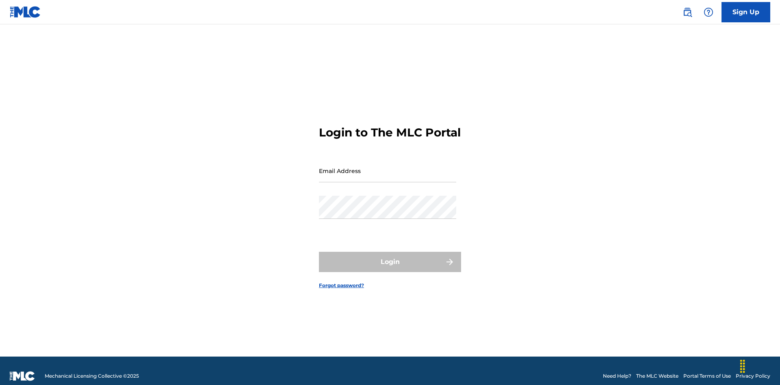
scroll to position [11, 0]
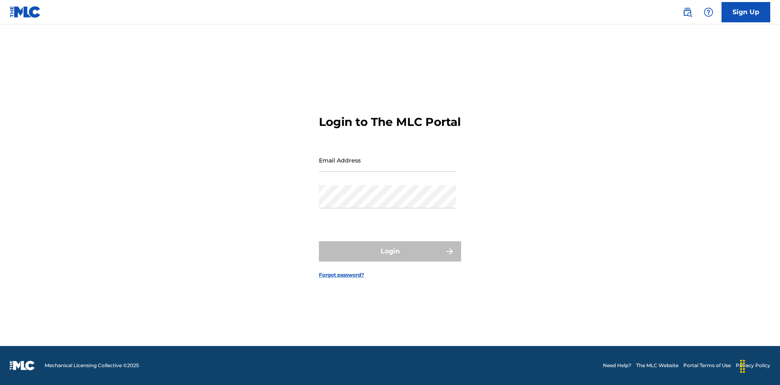
click at [388, 167] on input "Email Address" at bounding box center [387, 160] width 137 height 23
type input "[EMAIL_ADDRESS][DOMAIN_NAME]"
click at [390, 258] on button "Login" at bounding box center [390, 251] width 142 height 20
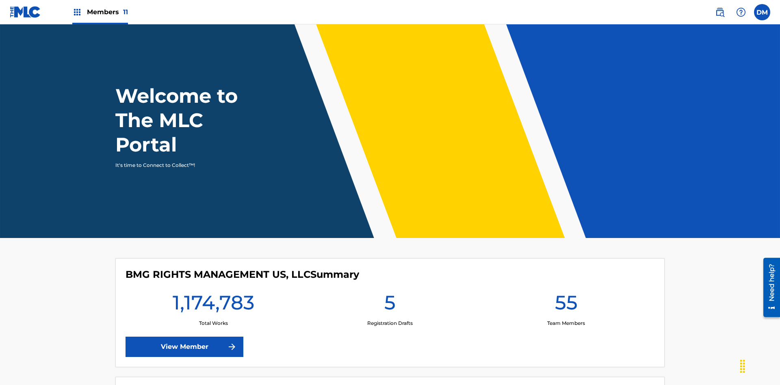
click at [100, 12] on span "Members 11" at bounding box center [107, 11] width 41 height 9
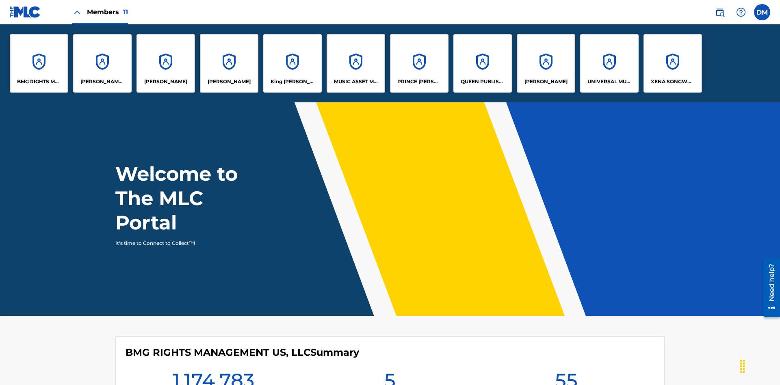
click at [609, 82] on p "UNIVERSAL MUSIC PUB GROUP" at bounding box center [609, 81] width 44 height 7
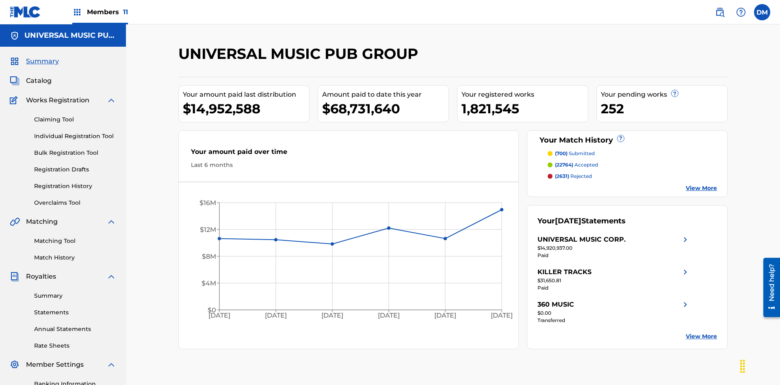
click at [75, 132] on link "Individual Registration Tool" at bounding box center [75, 136] width 82 height 9
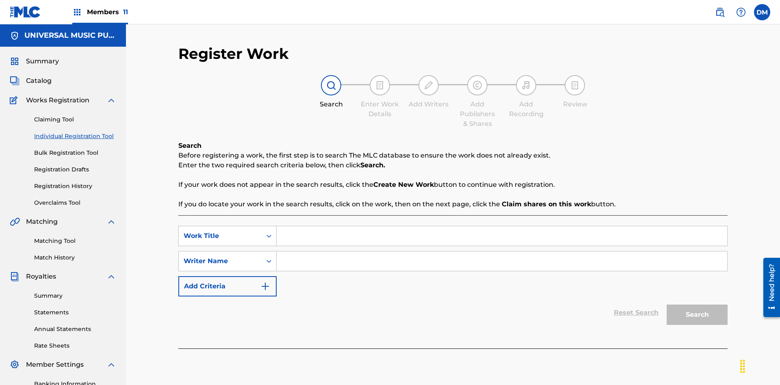
click at [502, 226] on input "Search Form" at bounding box center [502, 235] width 450 height 19
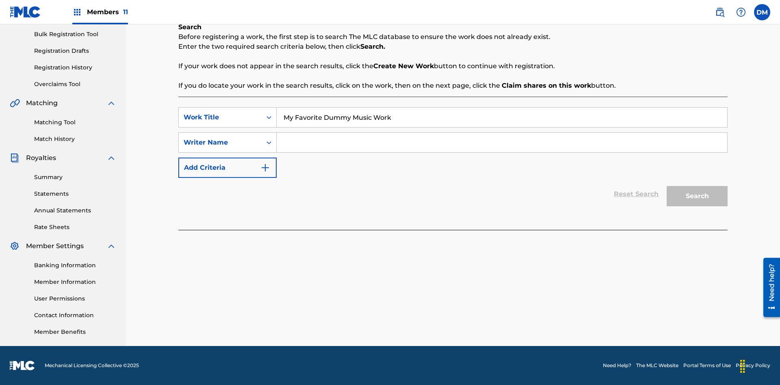
type input "My Favorite Dummy Music Work"
click at [502, 143] on input "Search Form" at bounding box center [502, 142] width 450 height 19
type input "QWERTYUIOP"
click at [697, 196] on button "Search" at bounding box center [697, 196] width 61 height 20
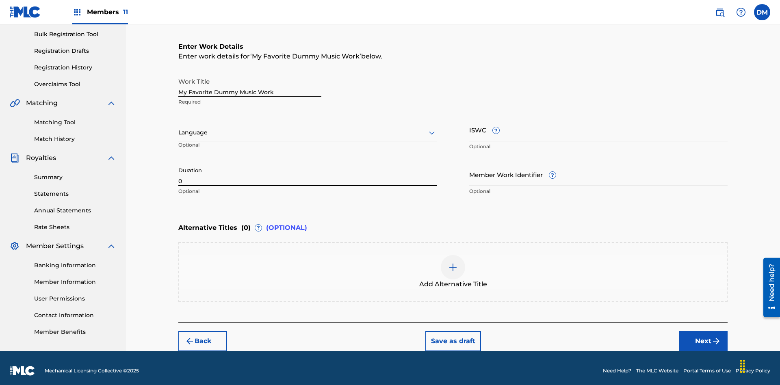
click at [307, 169] on input "0" at bounding box center [307, 174] width 258 height 23
type input "00:00"
click at [432, 128] on icon at bounding box center [432, 133] width 10 height 10
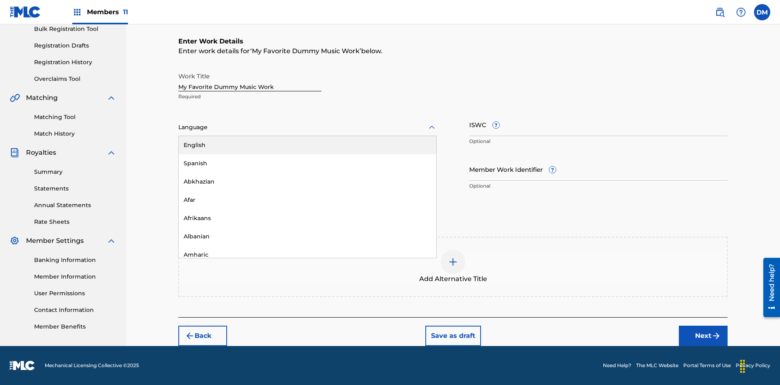
click at [598, 169] on input "Member Work Identifier ?" at bounding box center [598, 169] width 258 height 23
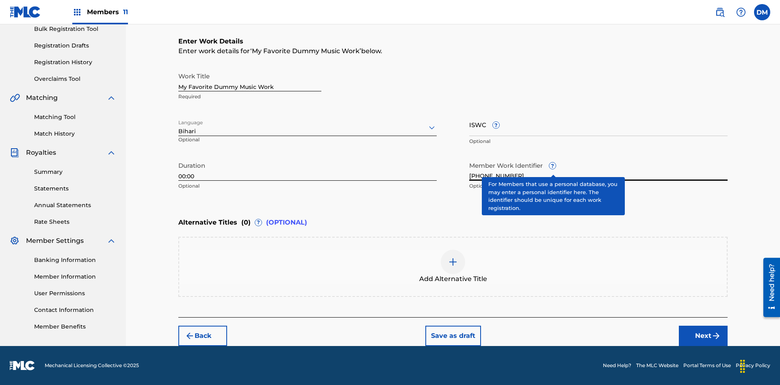
type input "[PHONE_NUMBER]"
click at [598, 124] on input "ISWC ?" at bounding box center [598, 124] width 258 height 23
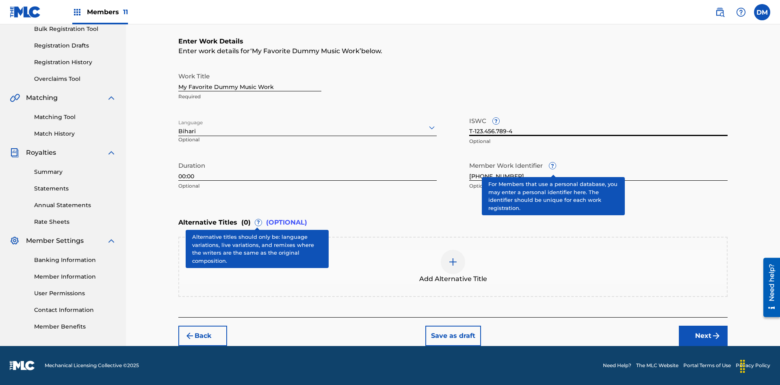
type input "T-123.456.789-4"
click at [453, 266] on img at bounding box center [453, 262] width 10 height 10
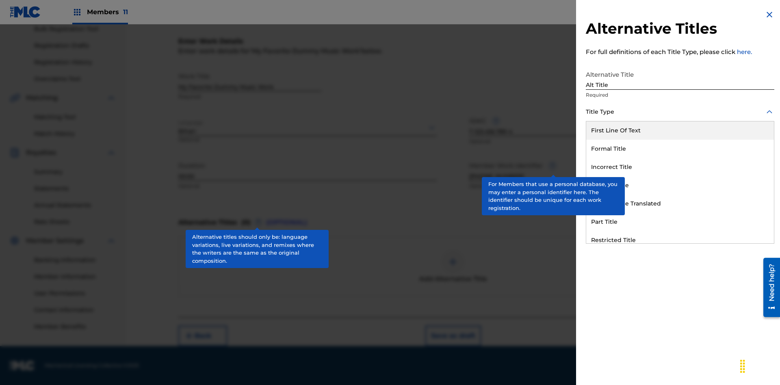
click at [680, 185] on div "Original Title" at bounding box center [680, 185] width 188 height 18
click at [680, 148] on div at bounding box center [680, 148] width 188 height 10
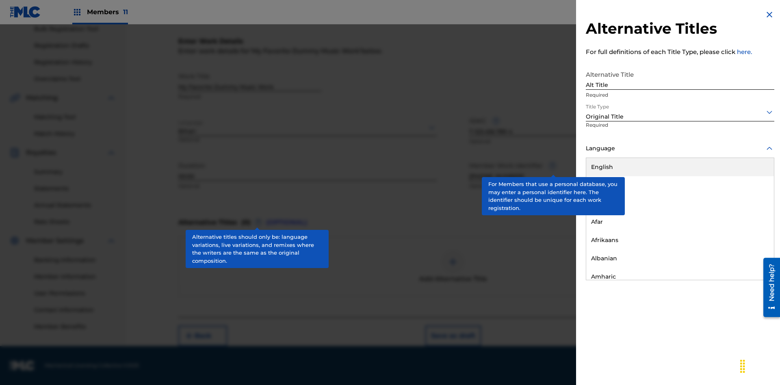
click at [750, 196] on button "Add Title" at bounding box center [749, 196] width 49 height 20
click at [453, 267] on div at bounding box center [453, 262] width 24 height 24
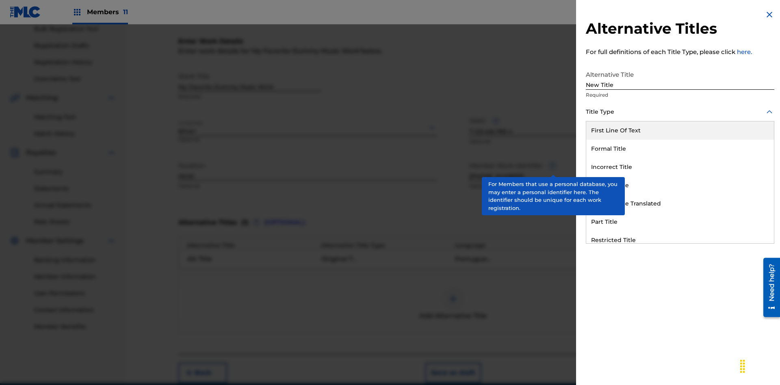
click at [680, 167] on div "Incorrect Title" at bounding box center [680, 167] width 188 height 18
click at [680, 148] on div at bounding box center [680, 148] width 188 height 10
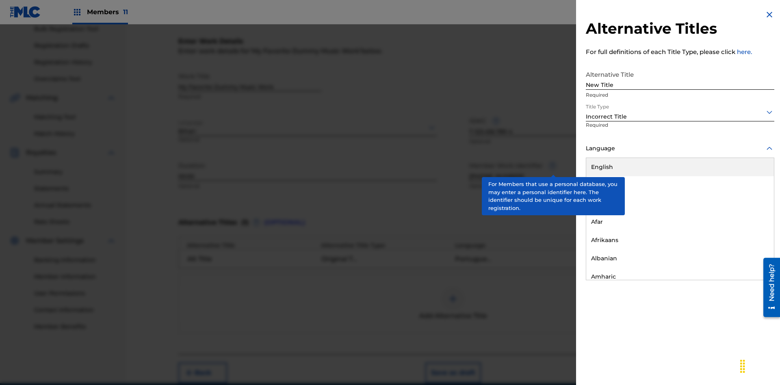
click at [680, 167] on div "English" at bounding box center [680, 167] width 188 height 18
click at [750, 196] on button "Add Title" at bounding box center [749, 196] width 49 height 20
click at [453, 287] on div at bounding box center [453, 299] width 24 height 24
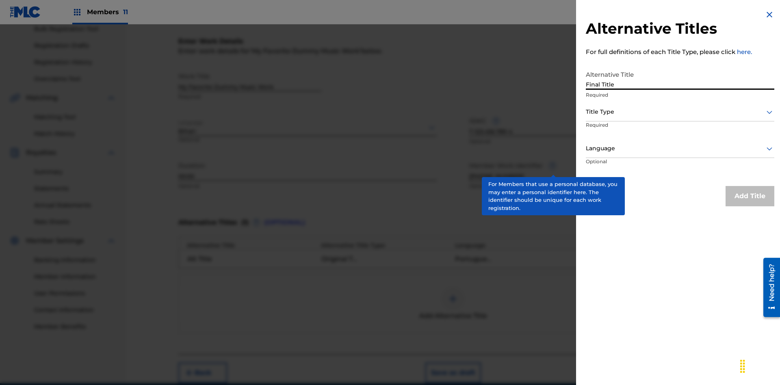
click at [680, 112] on div at bounding box center [680, 112] width 188 height 10
click at [680, 148] on div at bounding box center [680, 148] width 188 height 10
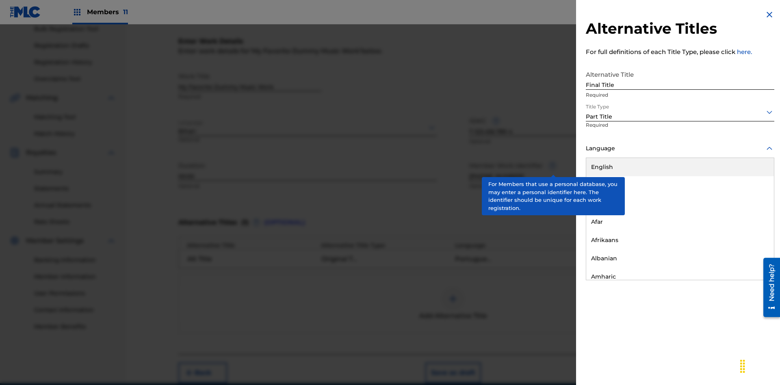
click at [750, 196] on button "Add Title" at bounding box center [749, 196] width 49 height 20
click at [703, 363] on button "Next" at bounding box center [703, 373] width 49 height 20
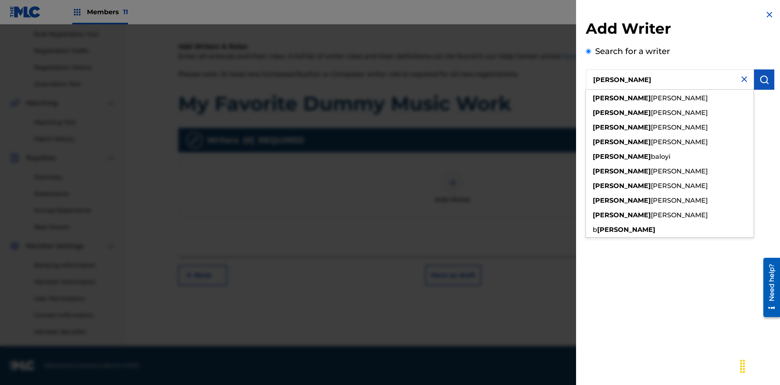
click at [764, 80] on img "submit" at bounding box center [764, 80] width 10 height 10
click at [589, 111] on input "Create a writer" at bounding box center [588, 108] width 5 height 5
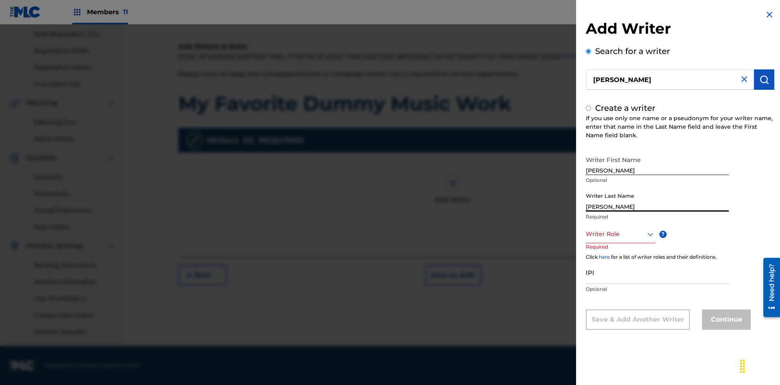
click at [657, 272] on input "IPI" at bounding box center [657, 272] width 143 height 23
click at [620, 234] on div at bounding box center [620, 234] width 69 height 10
click at [725, 320] on button "Continue" at bounding box center [726, 320] width 49 height 20
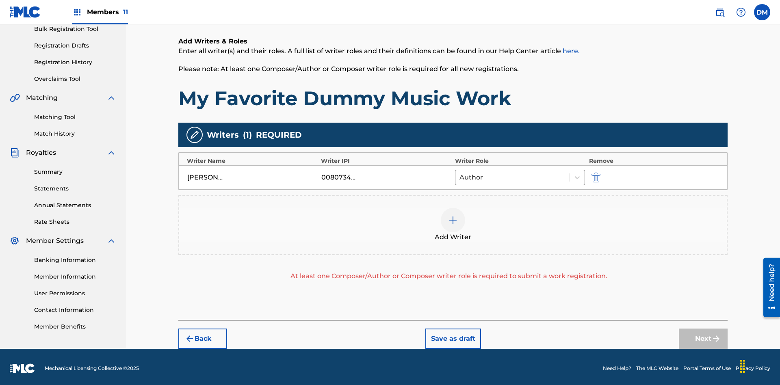
scroll to position [119, 0]
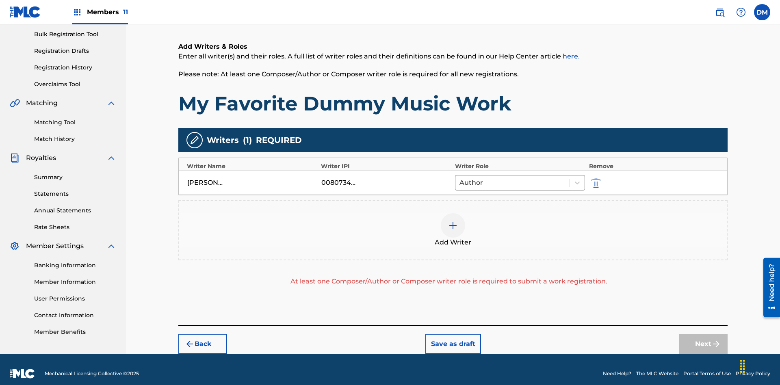
click at [595, 178] on img "submit" at bounding box center [595, 183] width 9 height 10
click at [453, 221] on img at bounding box center [453, 226] width 10 height 10
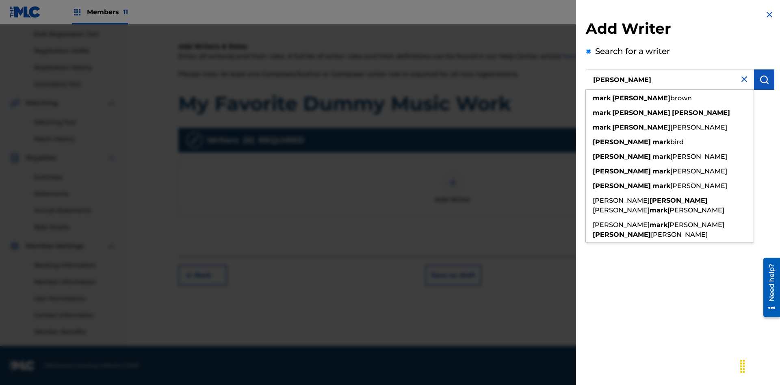
type input "[PERSON_NAME]"
click at [764, 80] on img "submit" at bounding box center [764, 80] width 10 height 10
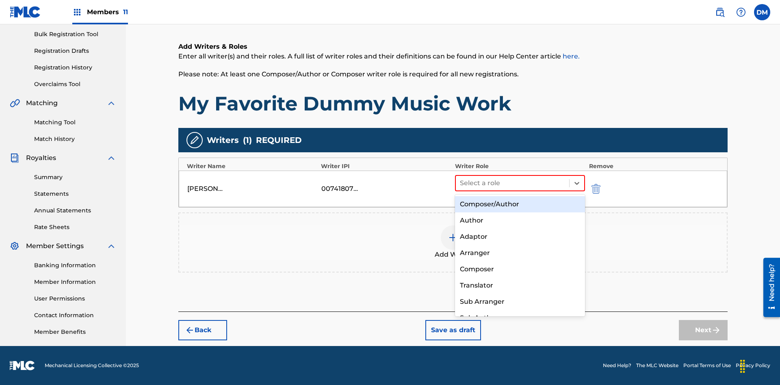
click at [520, 285] on div "Translator" at bounding box center [520, 285] width 130 height 16
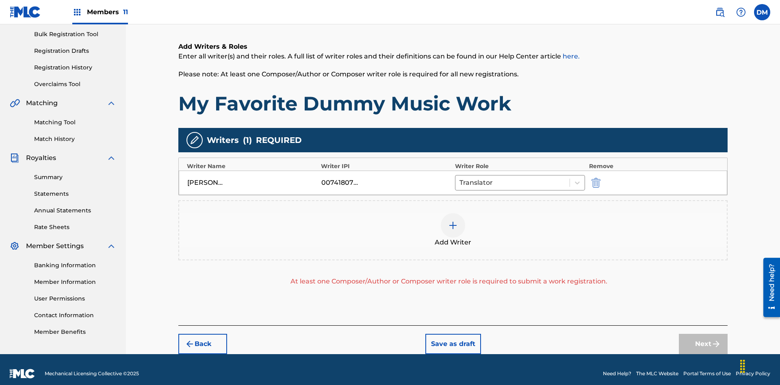
click at [453, 222] on div at bounding box center [453, 225] width 24 height 24
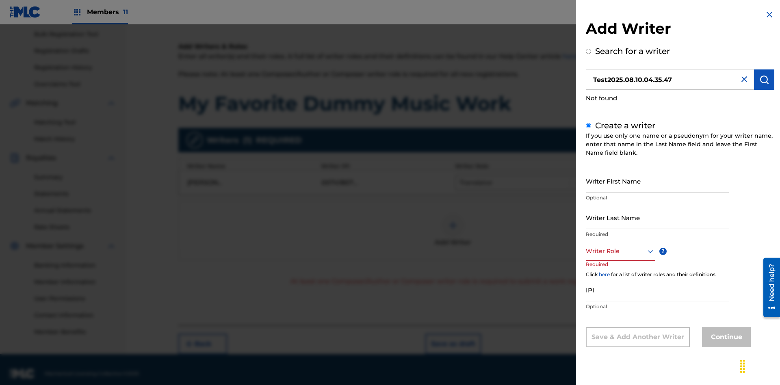
click at [657, 181] on input "Writer First Name" at bounding box center [657, 180] width 143 height 23
click at [657, 217] on input "Writer Last Name" at bounding box center [657, 217] width 143 height 23
click at [620, 251] on div at bounding box center [620, 251] width 69 height 10
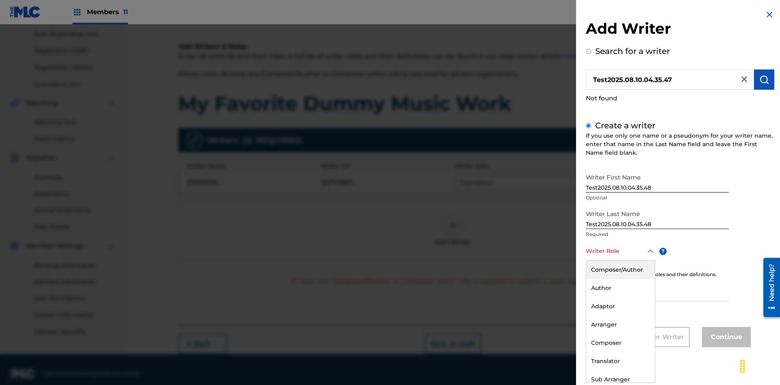
click at [620, 343] on div "Composer" at bounding box center [620, 343] width 69 height 18
click at [657, 290] on input "IPI" at bounding box center [657, 289] width 143 height 23
click at [725, 338] on button "Continue" at bounding box center [726, 337] width 49 height 20
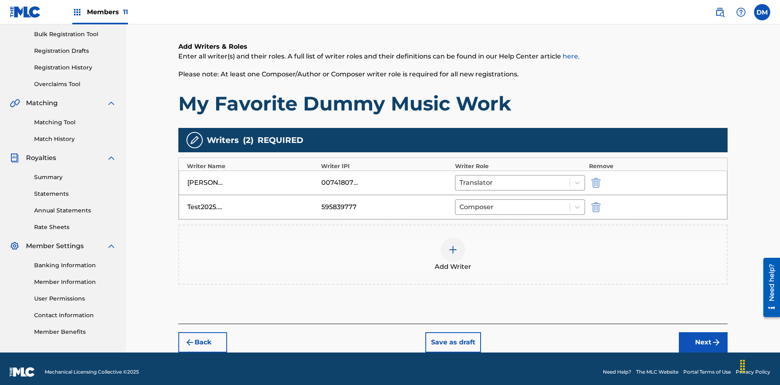
click at [703, 336] on button "Next" at bounding box center [703, 342] width 49 height 20
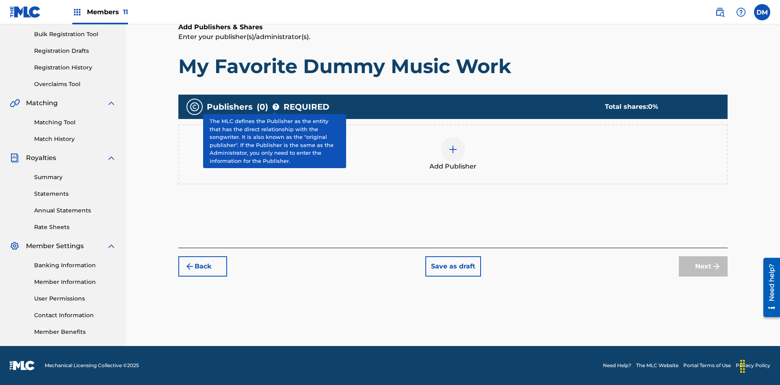
click at [453, 149] on img at bounding box center [453, 150] width 10 height 10
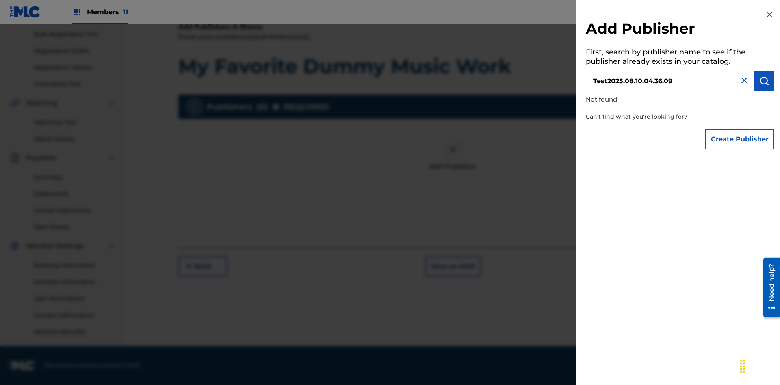
click at [740, 139] on button "Create Publisher" at bounding box center [739, 139] width 69 height 20
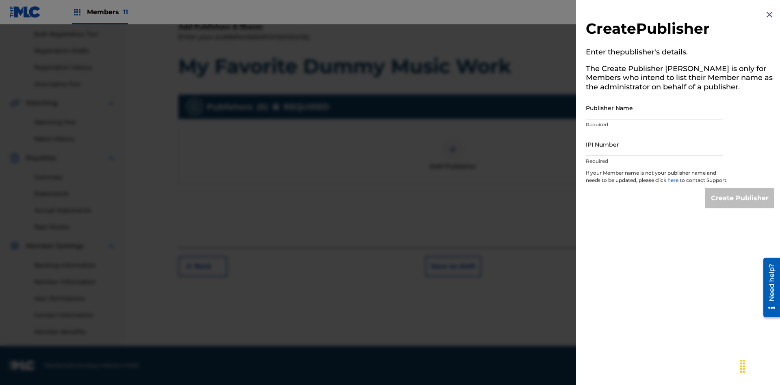
click at [654, 108] on input "Publisher Name" at bounding box center [654, 107] width 137 height 23
type input "Test2025.08.10.04.36.13"
click at [654, 144] on input "IPI Number" at bounding box center [654, 144] width 137 height 23
type input "00199844009"
click at [740, 206] on input "Create Publisher" at bounding box center [739, 198] width 69 height 20
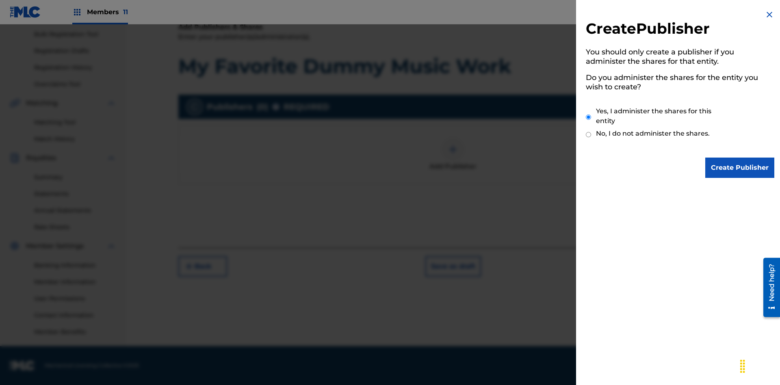
click at [589, 117] on input "Yes, I administer the shares for this entity" at bounding box center [588, 116] width 5 height 17
click at [740, 168] on input "Create Publisher" at bounding box center [739, 168] width 69 height 20
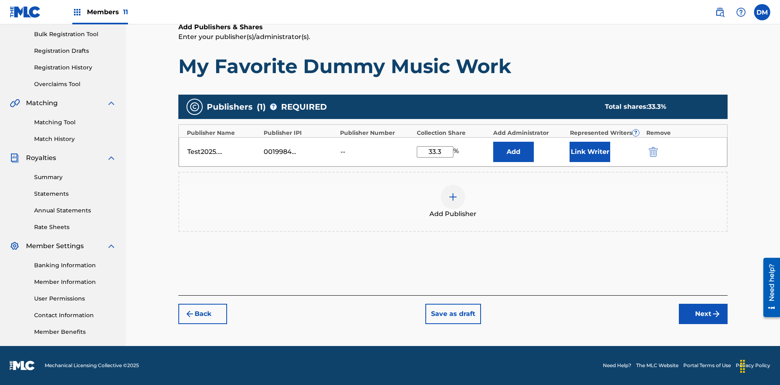
type input "33.3"
click at [590, 152] on button "Link Writer" at bounding box center [590, 152] width 41 height 20
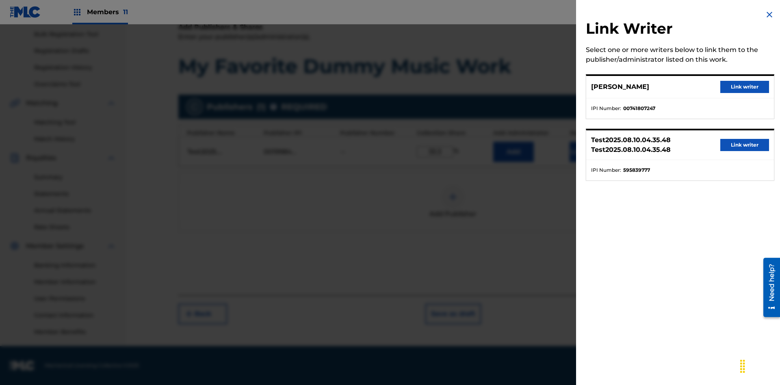
click at [745, 87] on button "Link writer" at bounding box center [744, 87] width 49 height 12
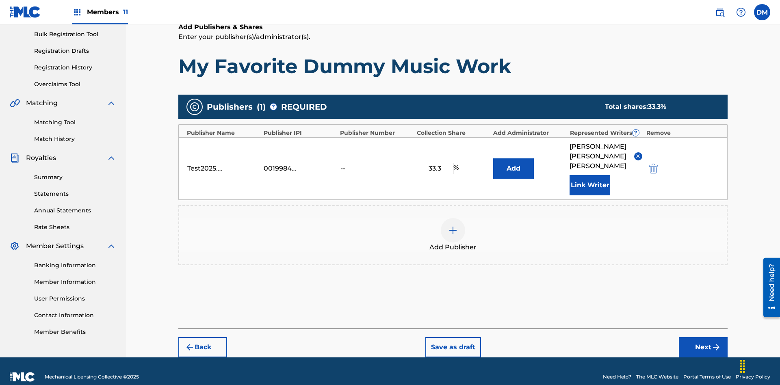
click at [590, 175] on button "Link Writer" at bounding box center [590, 185] width 41 height 20
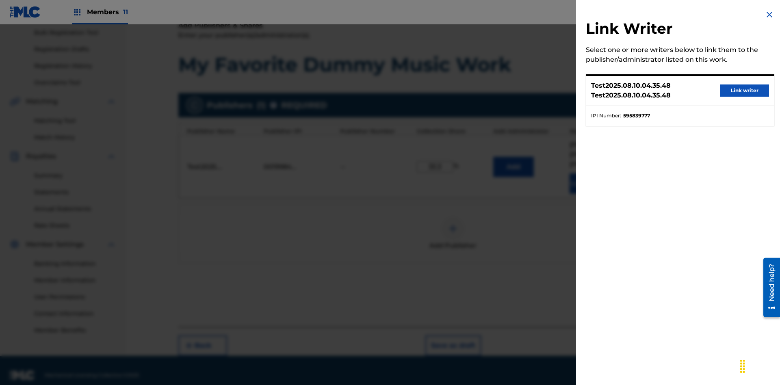
click at [745, 91] on button "Link writer" at bounding box center [744, 90] width 49 height 12
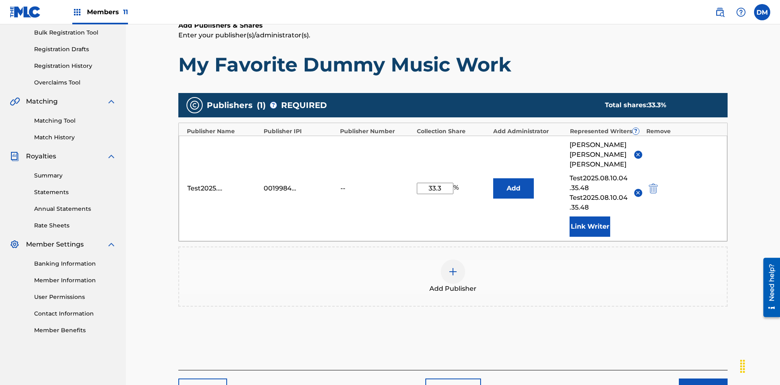
click at [590, 217] on button "Link Writer" at bounding box center [590, 227] width 41 height 20
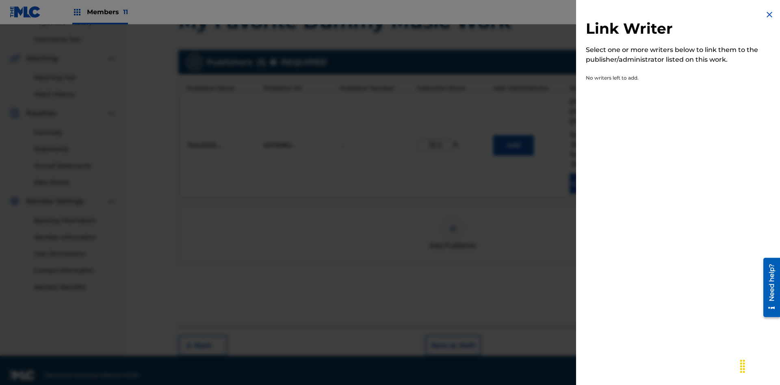
click at [769, 15] on img at bounding box center [769, 15] width 10 height 10
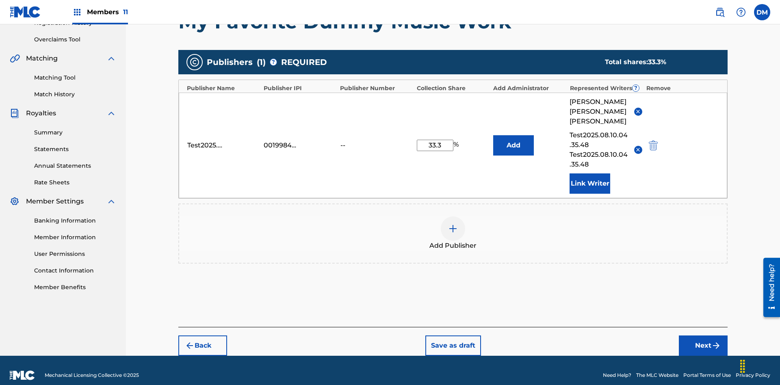
click at [453, 224] on img at bounding box center [453, 229] width 10 height 10
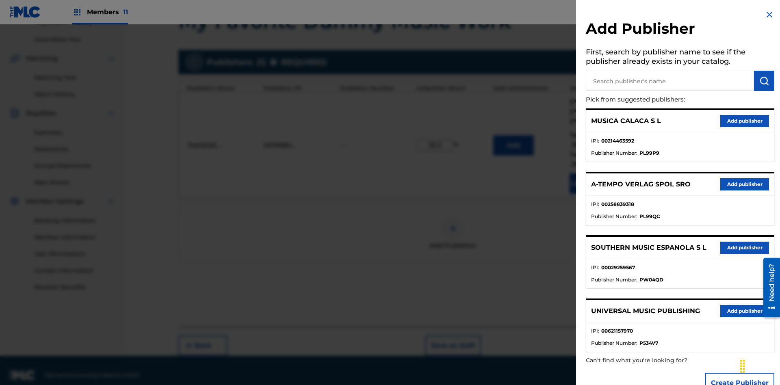
click at [670, 81] on input "text" at bounding box center [670, 81] width 168 height 20
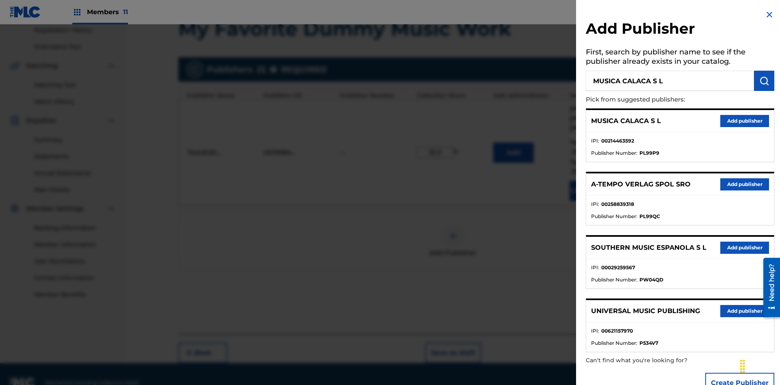
type input "MUSICA CALACA S L"
click at [764, 81] on img "submit" at bounding box center [764, 81] width 10 height 10
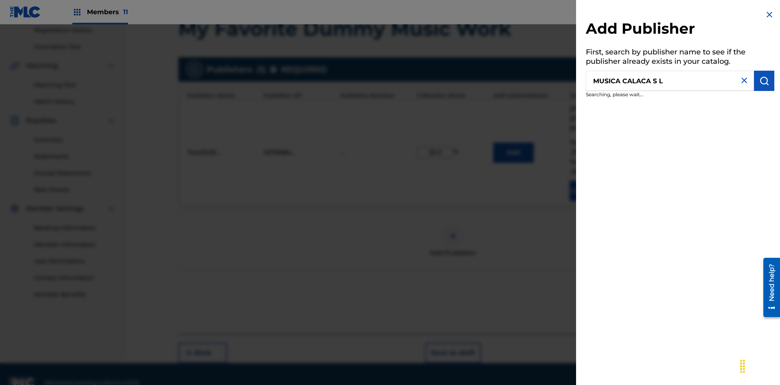
scroll to position [163, 0]
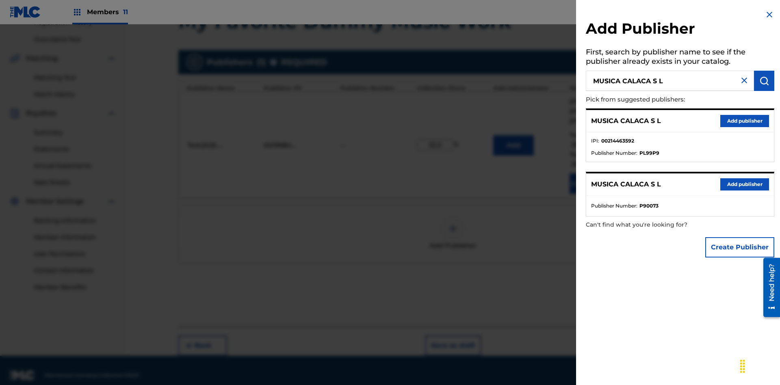
click at [740, 247] on button "Create Publisher" at bounding box center [739, 247] width 69 height 20
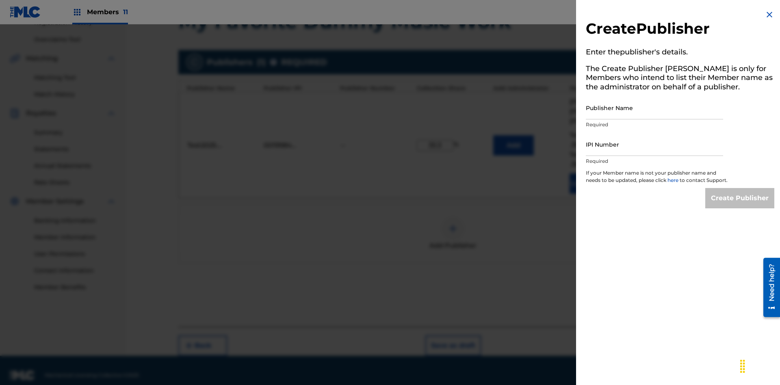
click at [654, 108] on input "Publisher Name" at bounding box center [654, 107] width 137 height 23
type input "MUSICA CALACA S L"
click at [654, 144] on input "IPI Number" at bounding box center [654, 144] width 137 height 23
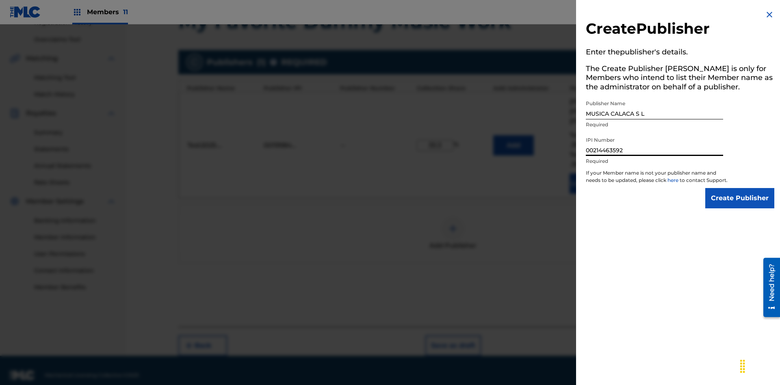
click at [740, 206] on input "Create Publisher" at bounding box center [739, 198] width 69 height 20
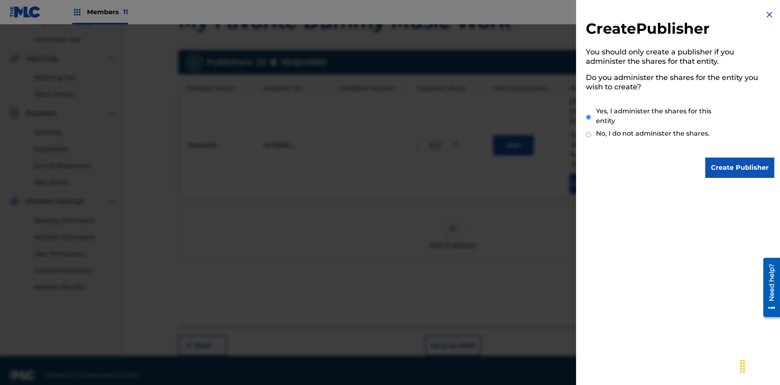
click at [589, 117] on input "Yes, I administer the shares for this entity" at bounding box center [588, 116] width 5 height 17
click at [740, 168] on input "Create Publisher" at bounding box center [739, 168] width 69 height 20
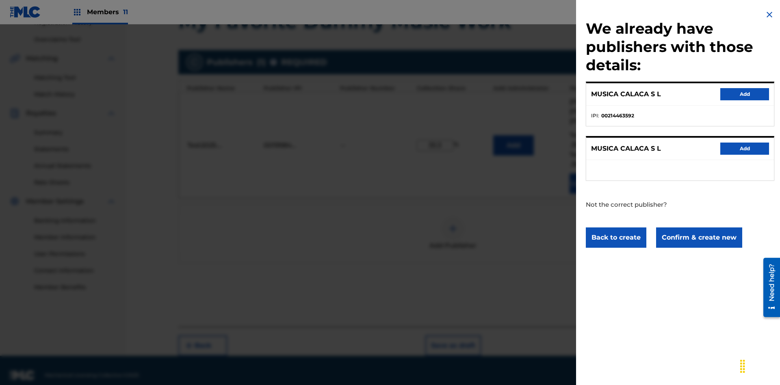
click at [698, 237] on button "Confirm & create new" at bounding box center [699, 237] width 86 height 20
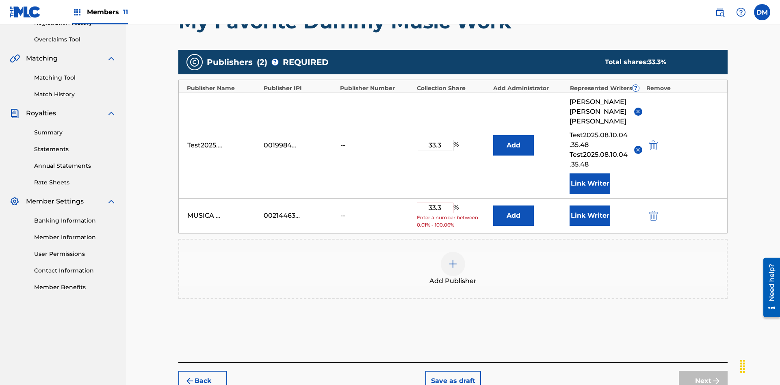
scroll to position [193, 0]
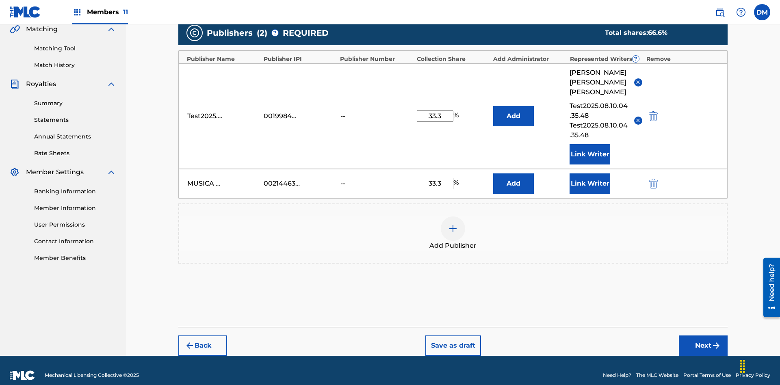
type input "33.3"
click at [590, 173] on button "Link Writer" at bounding box center [590, 183] width 41 height 20
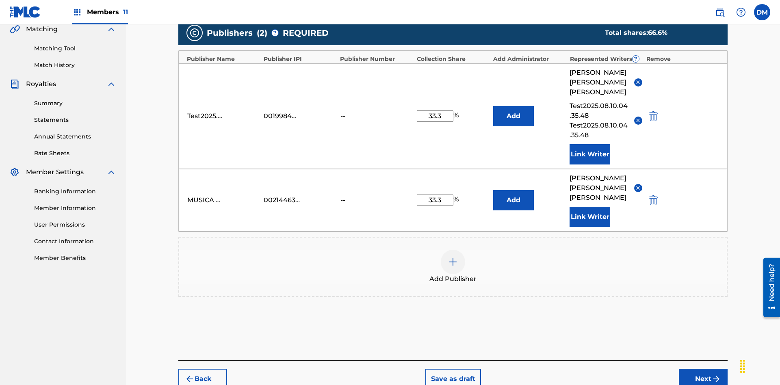
click at [590, 207] on button "Link Writer" at bounding box center [590, 217] width 41 height 20
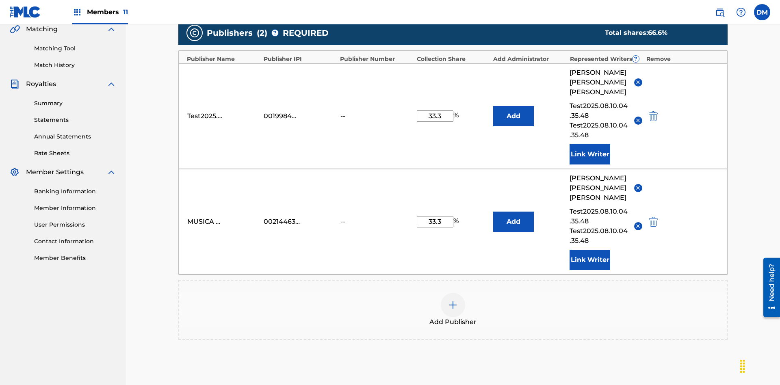
click at [453, 300] on img at bounding box center [453, 305] width 10 height 10
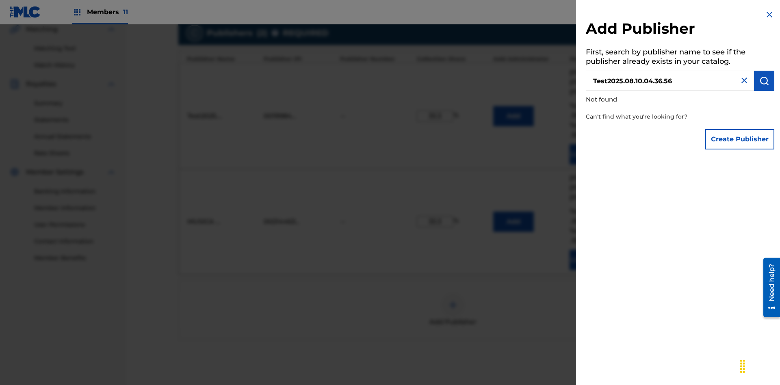
click at [740, 139] on button "Create Publisher" at bounding box center [739, 139] width 69 height 20
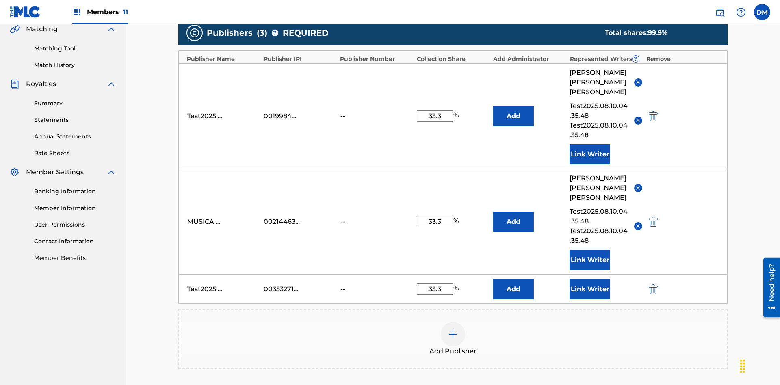
type input "33.3"
click at [590, 279] on button "Link Writer" at bounding box center [590, 289] width 41 height 20
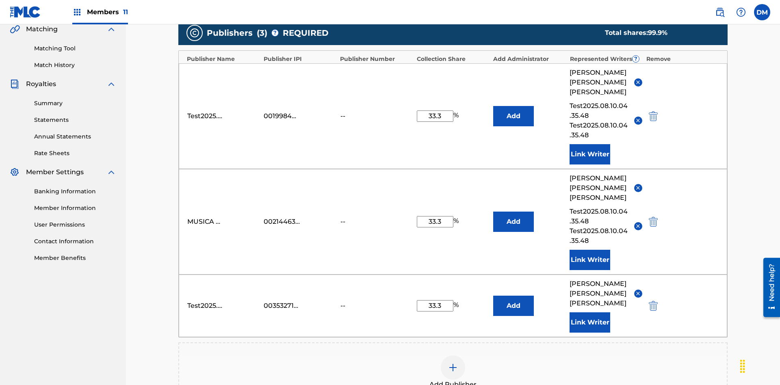
click at [590, 312] on button "Link Writer" at bounding box center [590, 322] width 41 height 20
click at [652, 301] on img "submit" at bounding box center [653, 306] width 9 height 10
click at [453, 363] on img at bounding box center [453, 368] width 10 height 10
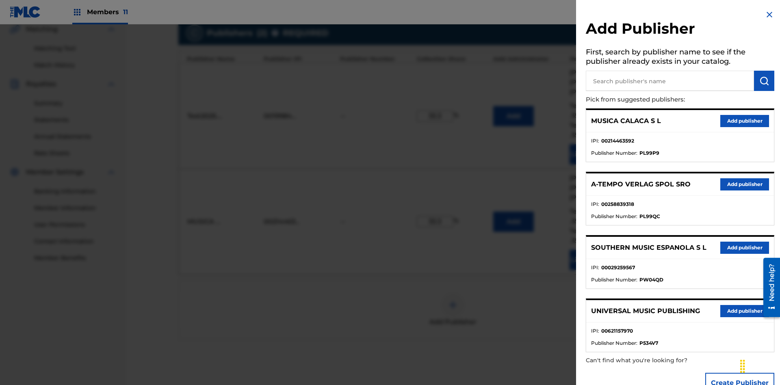
click at [670, 81] on input "text" at bounding box center [670, 81] width 168 height 20
type input "UNIVERSAL MUSIC PUBLISHING"
click at [764, 81] on img "submit" at bounding box center [764, 81] width 10 height 10
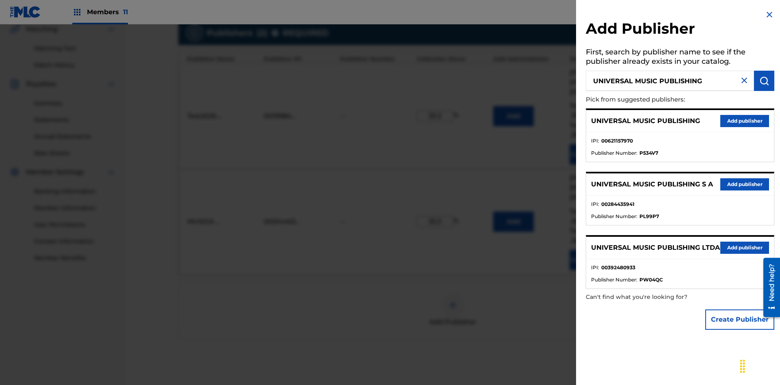
click at [745, 121] on button "Add publisher" at bounding box center [744, 121] width 49 height 12
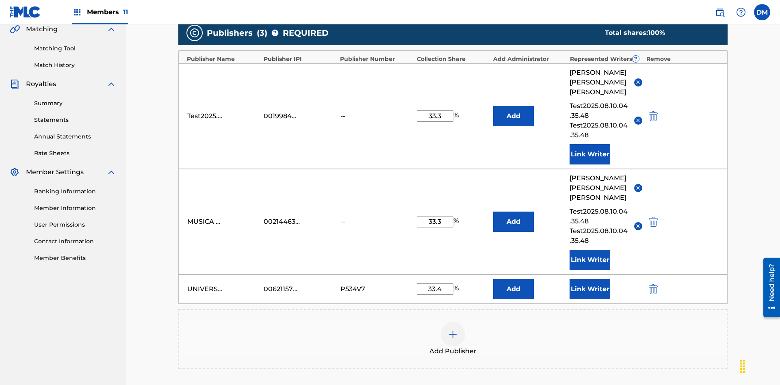
type input "33.4"
click at [590, 279] on button "Link Writer" at bounding box center [590, 289] width 41 height 20
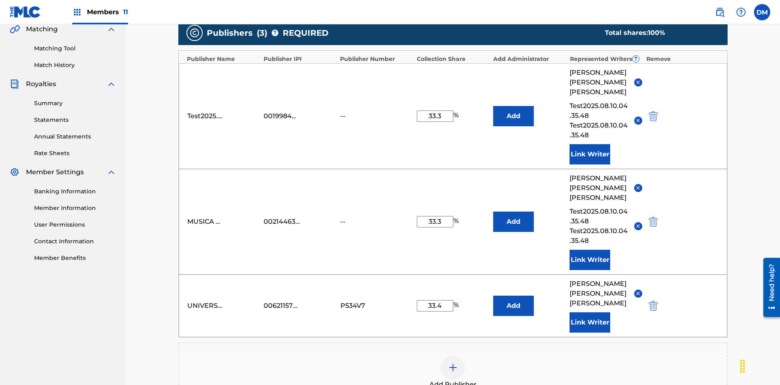
click at [590, 312] on button "Link Writer" at bounding box center [590, 322] width 41 height 20
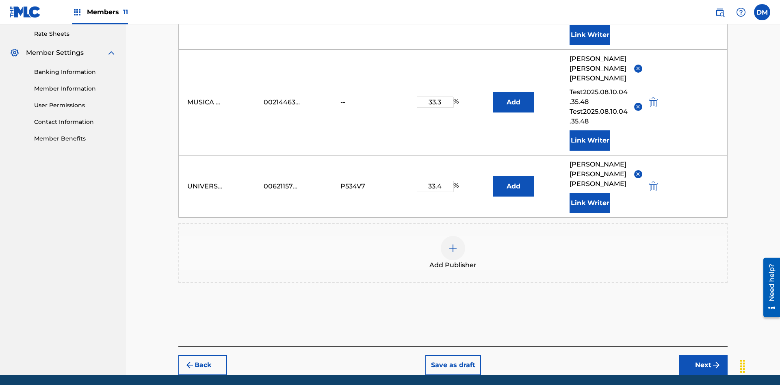
click at [590, 193] on button "Link Writer" at bounding box center [590, 203] width 41 height 20
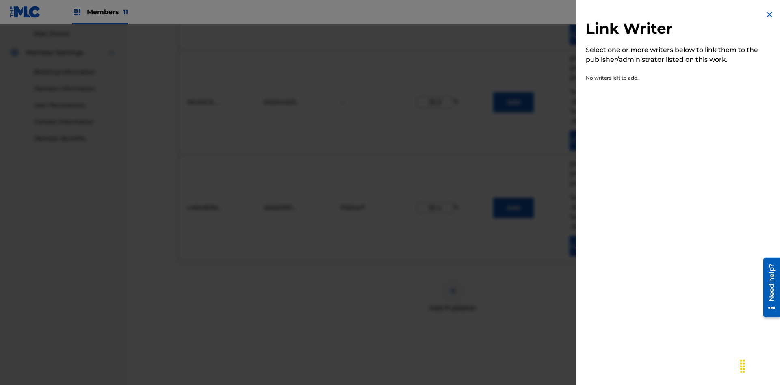
click at [769, 15] on img at bounding box center [769, 15] width 10 height 10
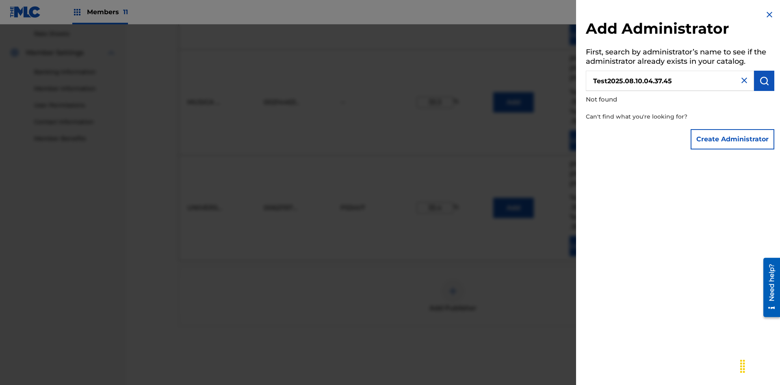
click at [733, 139] on button "Create Administrator" at bounding box center [733, 139] width 84 height 20
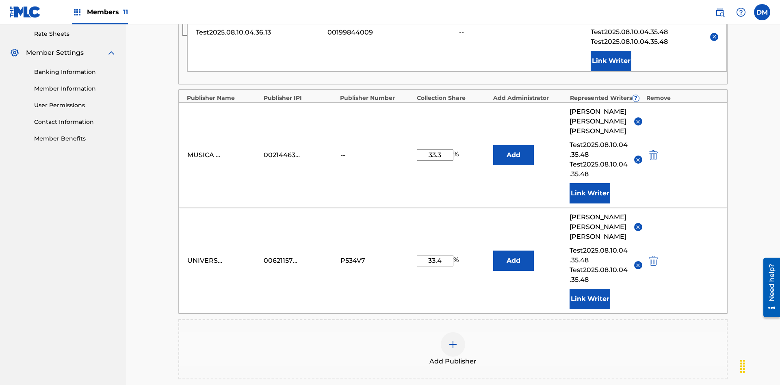
scroll to position [211, 0]
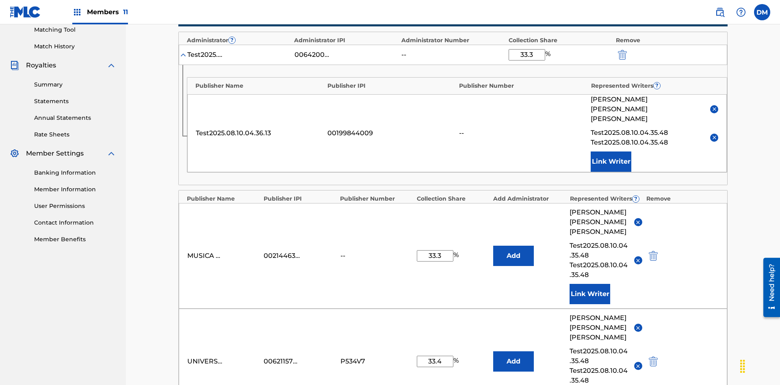
click at [621, 53] on img "submit" at bounding box center [622, 55] width 9 height 10
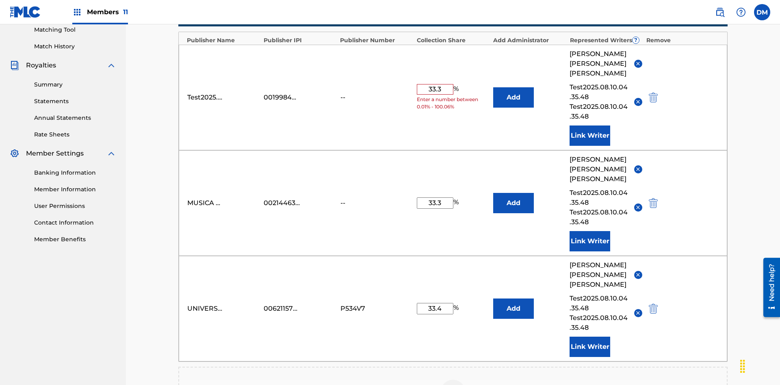
type input "33.3"
click at [513, 87] on button "Add" at bounding box center [513, 97] width 41 height 20
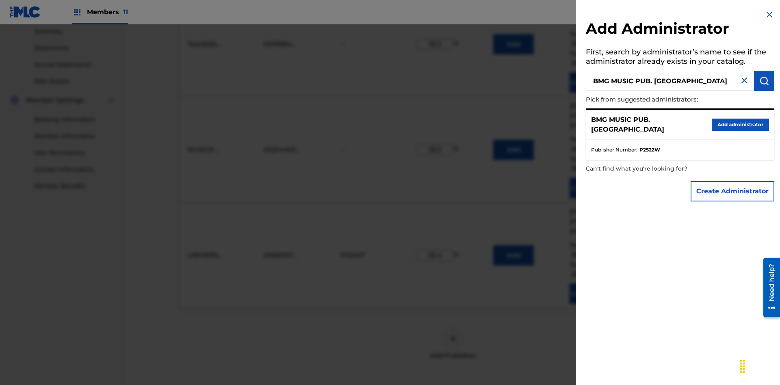
click at [733, 191] on button "Create Administrator" at bounding box center [733, 191] width 84 height 20
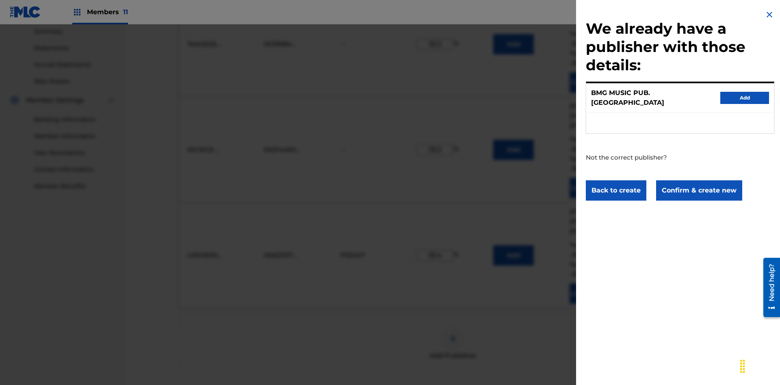
click at [698, 183] on button "Confirm & create new" at bounding box center [699, 190] width 86 height 20
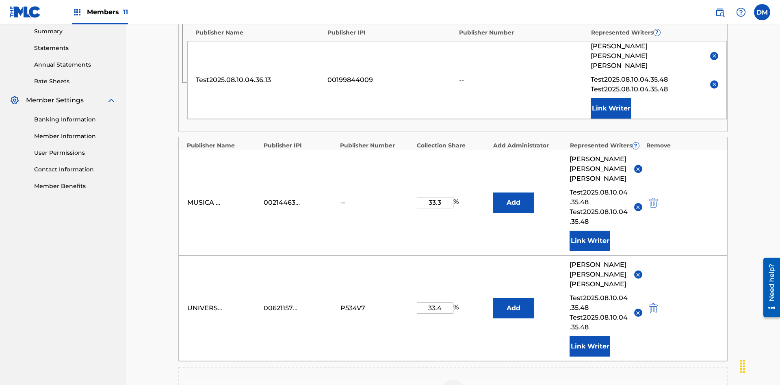
click at [621, 6] on img "submit" at bounding box center [622, 2] width 9 height 10
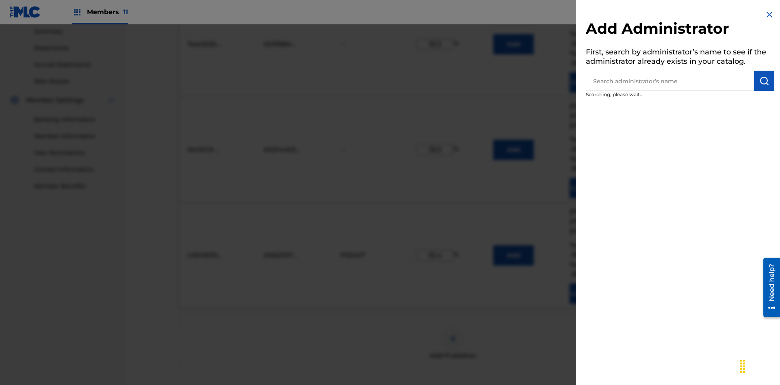
click at [670, 81] on input "text" at bounding box center [670, 81] width 168 height 20
click at [764, 81] on img "submit" at bounding box center [764, 81] width 10 height 10
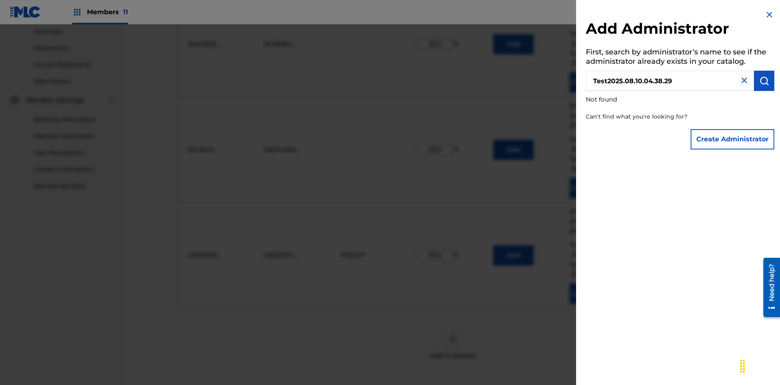
click at [733, 139] on button "Create Administrator" at bounding box center [733, 139] width 84 height 20
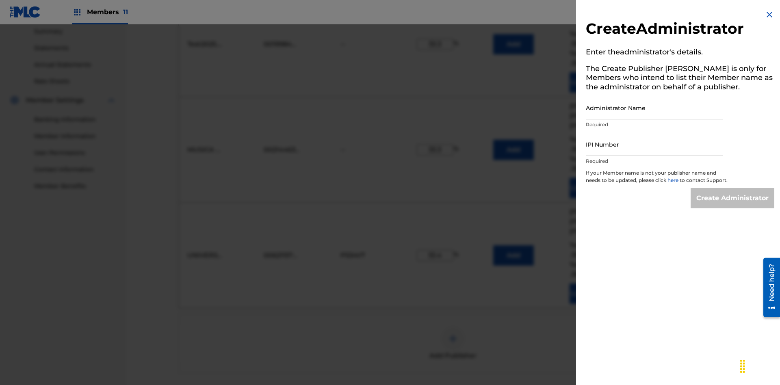
click at [654, 108] on input "Administrator Name" at bounding box center [654, 107] width 137 height 23
click at [654, 144] on input "IPI Number" at bounding box center [654, 144] width 137 height 23
click at [733, 206] on input "Create Administrator" at bounding box center [733, 198] width 84 height 20
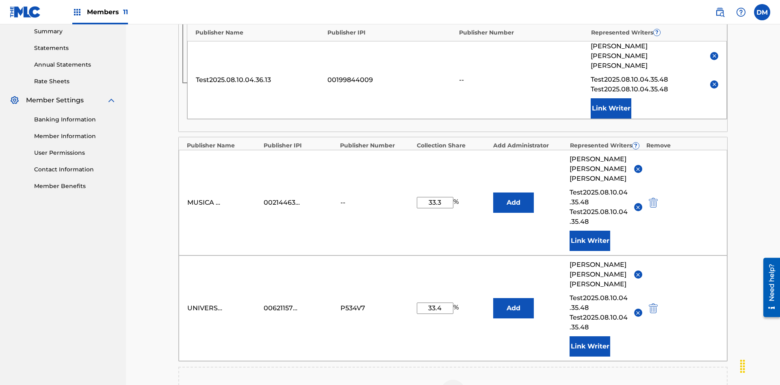
click at [621, 6] on img "submit" at bounding box center [622, 2] width 9 height 10
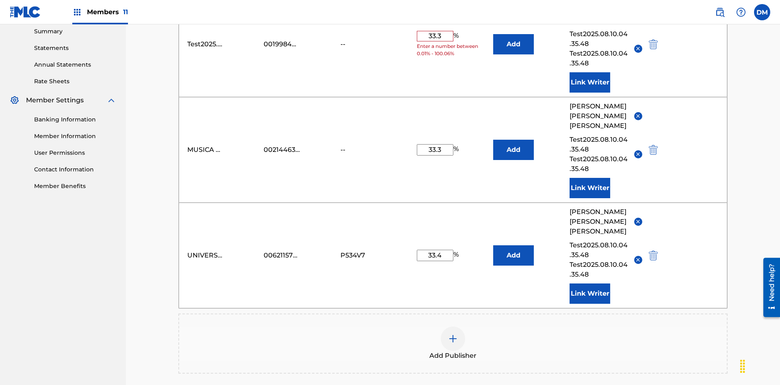
type input "33.3"
click at [513, 54] on button "Add" at bounding box center [513, 44] width 41 height 20
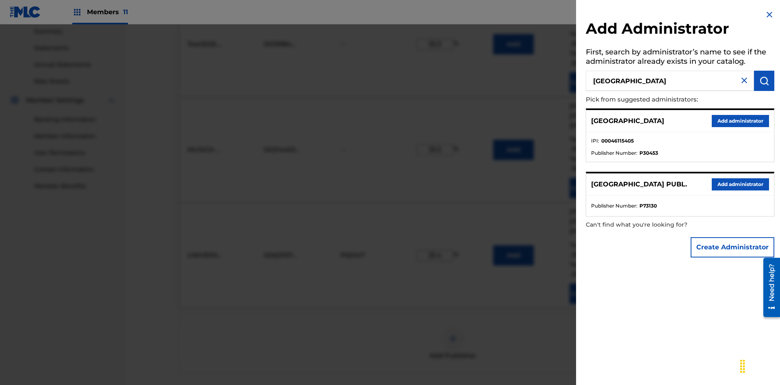
click at [740, 121] on button "Add administrator" at bounding box center [740, 121] width 57 height 12
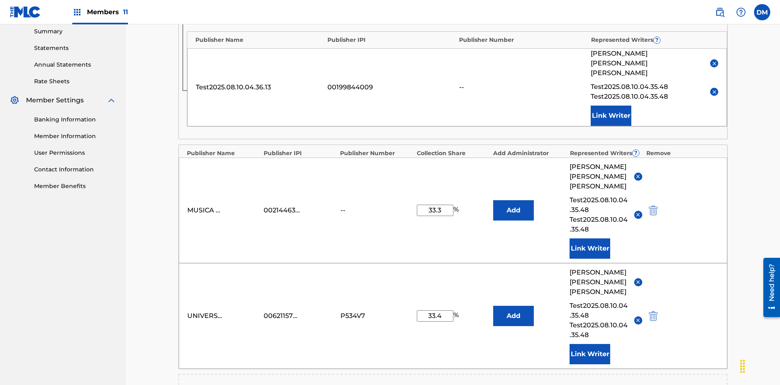
type input "33.3"
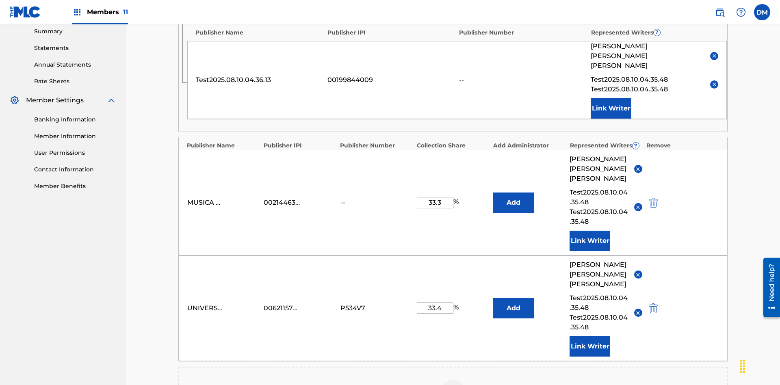
scroll to position [211, 0]
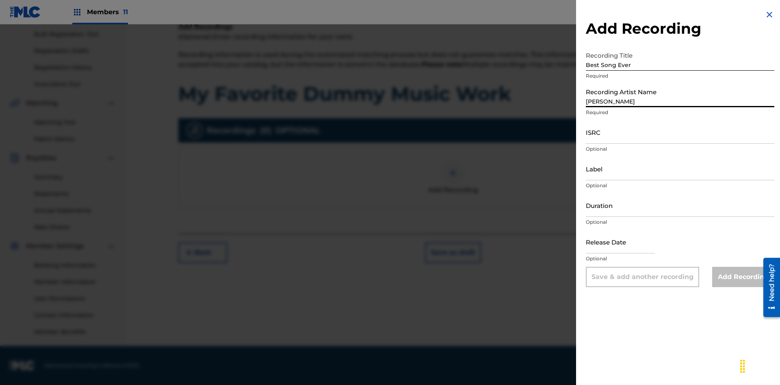
type input "[PERSON_NAME]"
click at [680, 132] on input "ISRC" at bounding box center [680, 132] width 188 height 23
type input "AA3123123123"
click at [680, 169] on input "Label" at bounding box center [680, 168] width 188 height 23
type input "The Label"
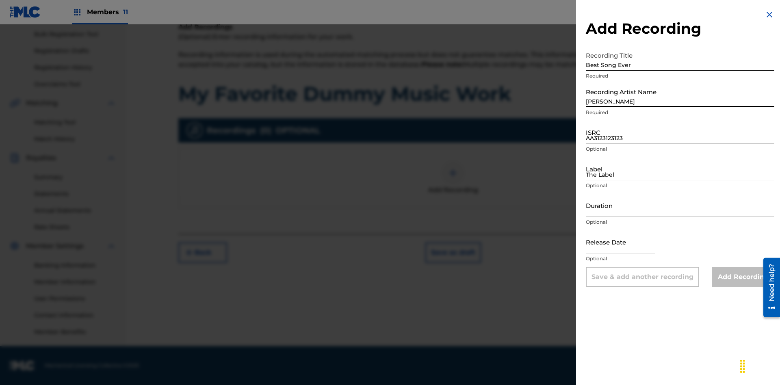
click at [680, 205] on input "Duration" at bounding box center [680, 205] width 188 height 23
click at [680, 205] on input "1" at bounding box center [680, 205] width 188 height 23
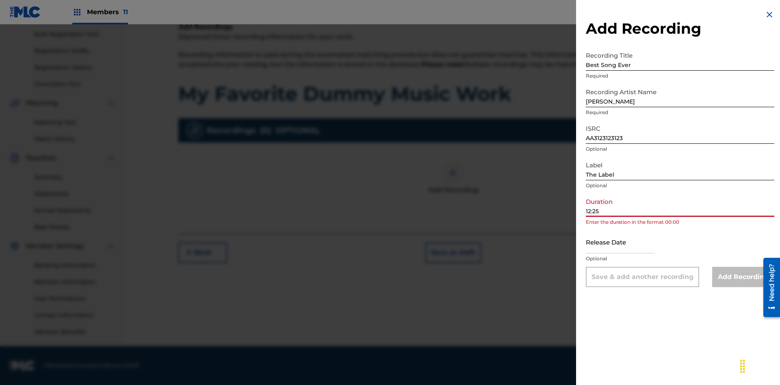
type input "12:25"
click at [627, 243] on input "text" at bounding box center [620, 241] width 69 height 23
click at [743, 277] on input "Add Recording" at bounding box center [743, 277] width 62 height 20
type input "[DATE]"
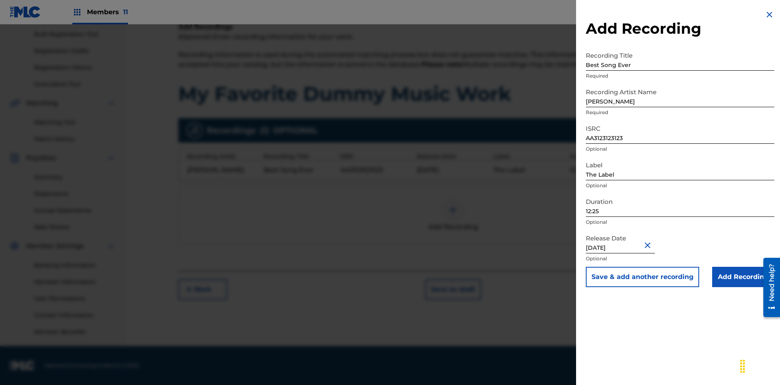
click at [453, 215] on div at bounding box center [453, 210] width 24 height 24
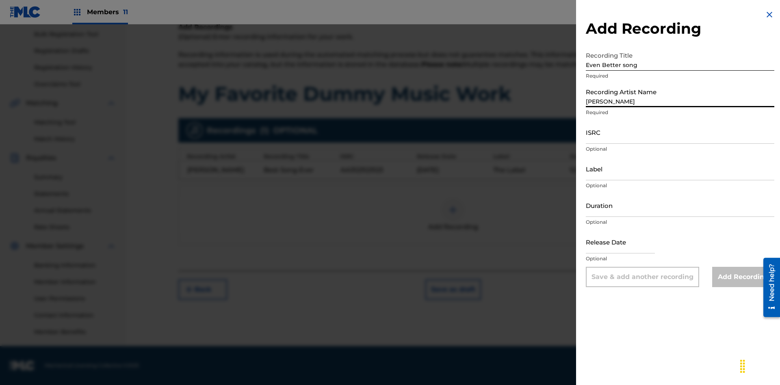
click at [680, 132] on input "ISRC" at bounding box center [680, 132] width 188 height 23
click at [680, 169] on input "Label" at bounding box center [680, 168] width 188 height 23
click at [680, 205] on input "Duration" at bounding box center [680, 205] width 188 height 23
click at [680, 205] on input "1" at bounding box center [680, 205] width 188 height 23
click at [627, 243] on input "text" at bounding box center [620, 241] width 69 height 23
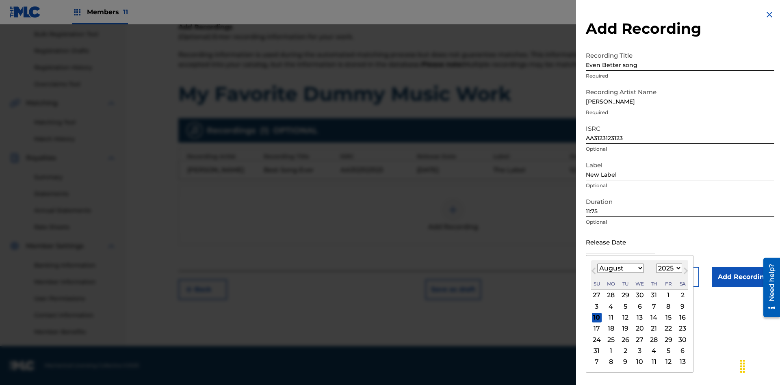
click at [620, 269] on select "January February March April May June July August September October November De…" at bounding box center [620, 268] width 47 height 9
click at [668, 269] on select "1900 1901 1902 1903 1904 1905 1906 1907 1908 1909 1910 1911 1912 1913 1914 1915…" at bounding box center [669, 268] width 26 height 9
click at [743, 277] on input "Add Recording" at bounding box center [743, 277] width 62 height 20
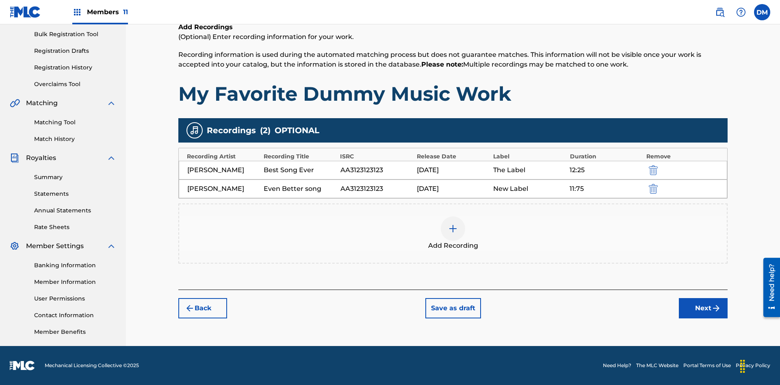
click at [652, 188] on img "submit" at bounding box center [653, 189] width 9 height 10
click at [453, 217] on div at bounding box center [453, 229] width 24 height 24
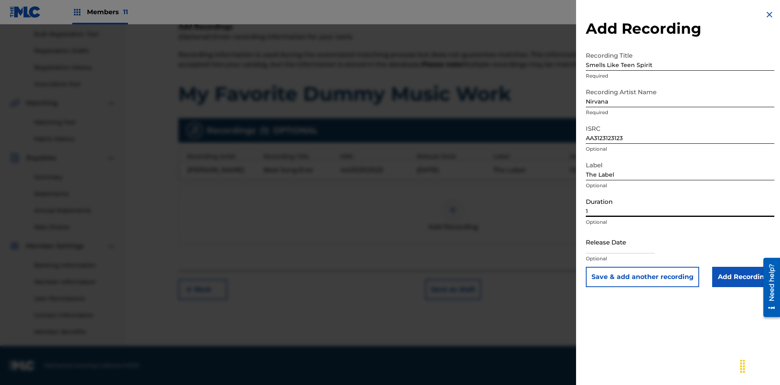
click at [680, 205] on input "1" at bounding box center [680, 205] width 188 height 23
click at [627, 243] on input "text" at bounding box center [620, 241] width 69 height 23
click at [743, 277] on input "Add Recording" at bounding box center [743, 277] width 62 height 20
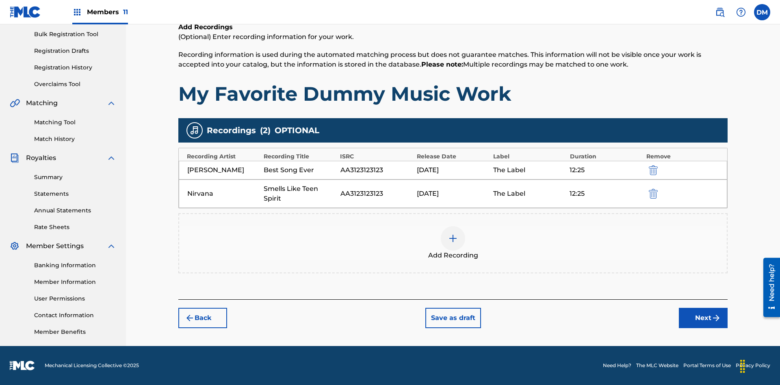
click at [703, 318] on button "Next" at bounding box center [703, 318] width 49 height 20
